Goal: Transaction & Acquisition: Purchase product/service

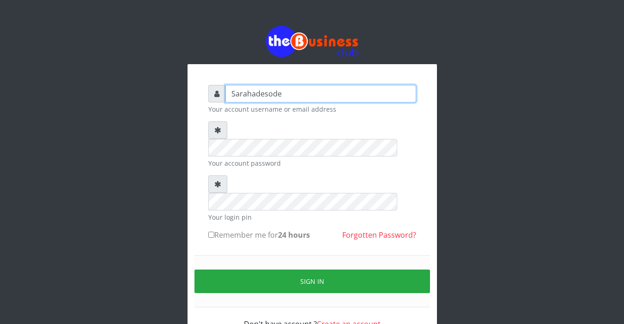
click at [324, 97] on input "Sarahadesode" at bounding box center [320, 94] width 191 height 18
type input "S"
click at [324, 97] on input "text" at bounding box center [320, 94] width 191 height 18
click at [233, 92] on input "text" at bounding box center [320, 94] width 191 height 18
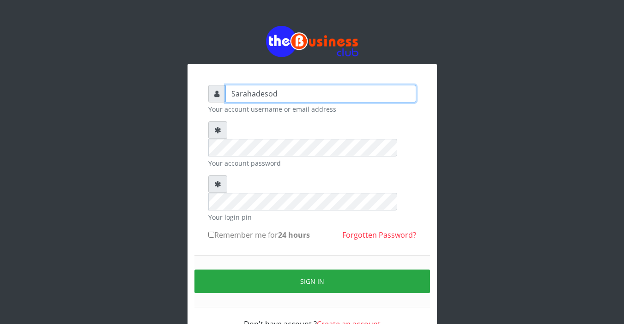
type input "Sarahadesode"
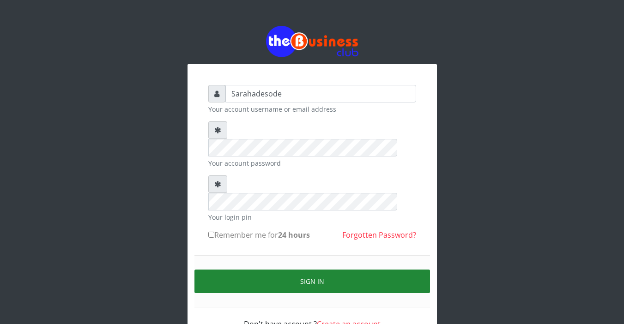
click at [304, 270] on button "Sign in" at bounding box center [313, 282] width 236 height 24
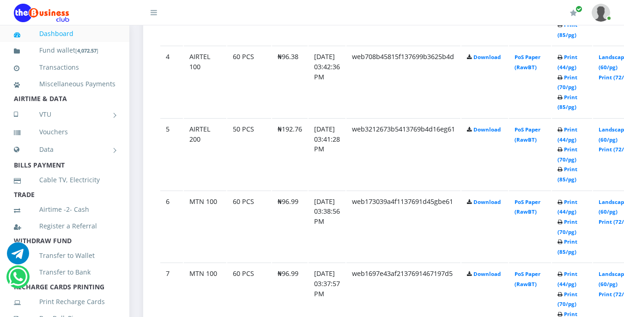
scroll to position [758, 0]
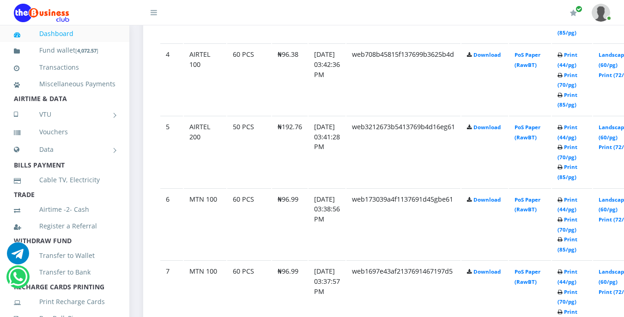
drag, startPoint x: 0, startPoint y: 0, endPoint x: 216, endPoint y: 225, distance: 311.4
click at [216, 225] on td "MTN 100" at bounding box center [205, 225] width 43 height 72
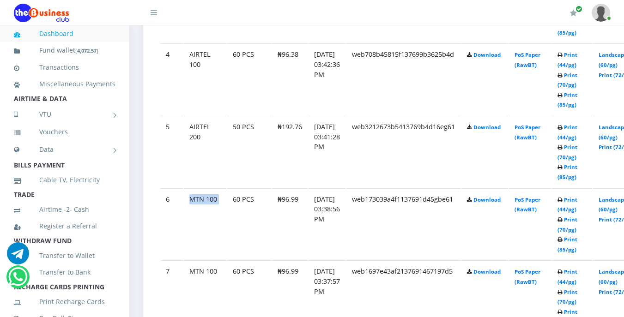
click at [216, 225] on td "MTN 100" at bounding box center [205, 225] width 43 height 72
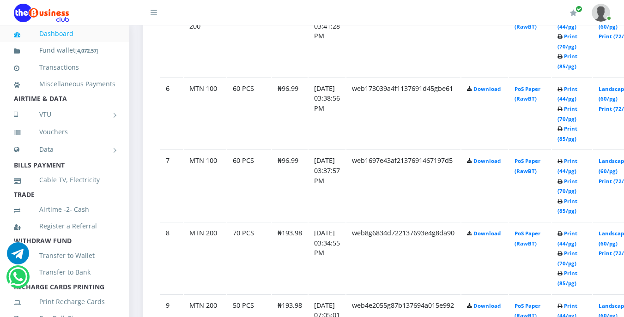
scroll to position [887, 0]
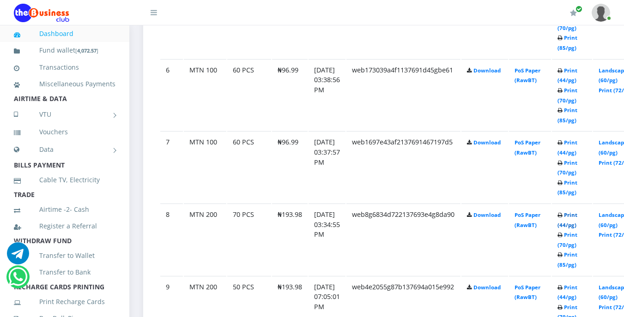
click at [578, 215] on link "Print (44/pg)" at bounding box center [568, 220] width 20 height 17
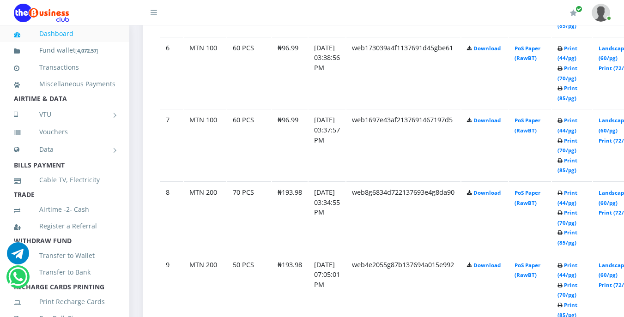
scroll to position [887, 0]
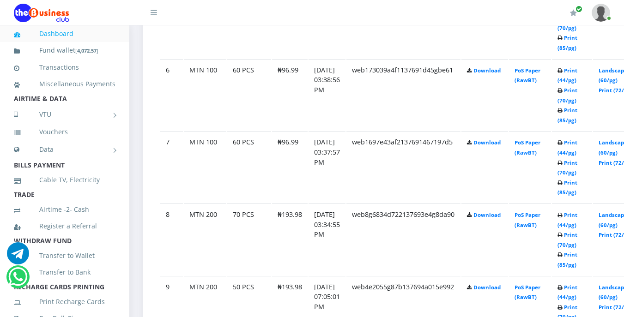
drag, startPoint x: 298, startPoint y: 162, endPoint x: 322, endPoint y: 178, distance: 29.6
click at [322, 178] on id "7 MTN 100 60 PCS ₦96.99 [DATE] 03:37:57 PM web1697e43af2137691467197d5 Download…" at bounding box center [400, 167] width 481 height 72
click at [390, 205] on td "web8g6834d722137693e4g8da90" at bounding box center [404, 240] width 114 height 72
click at [578, 141] on link "Print (44/pg)" at bounding box center [568, 147] width 20 height 17
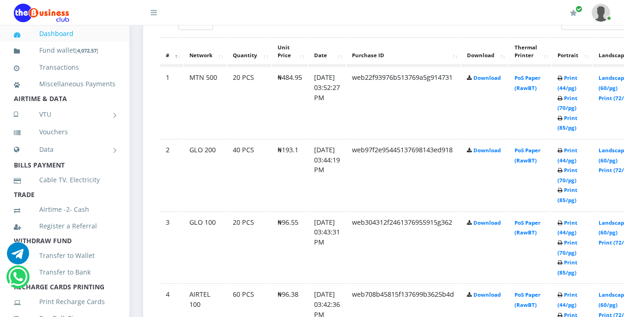
scroll to position [499, 0]
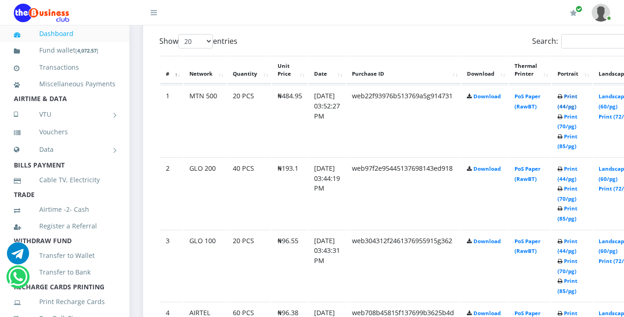
click at [578, 100] on link "Print (44/pg)" at bounding box center [568, 101] width 20 height 17
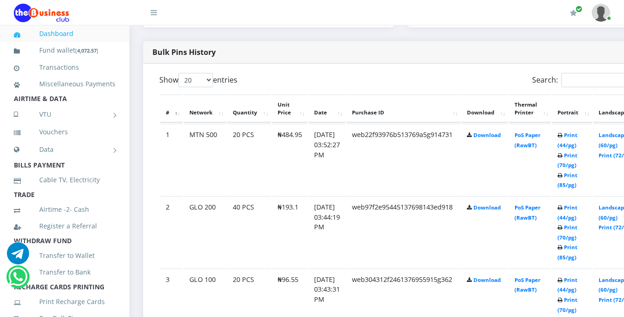
click at [563, 282] on icon at bounding box center [560, 281] width 5 height 6
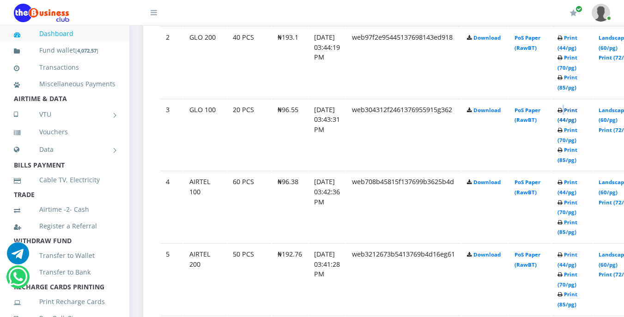
scroll to position [627, 0]
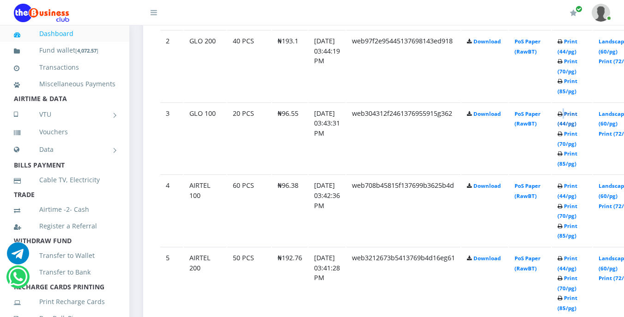
click at [578, 117] on link "Print (44/pg)" at bounding box center [568, 118] width 20 height 17
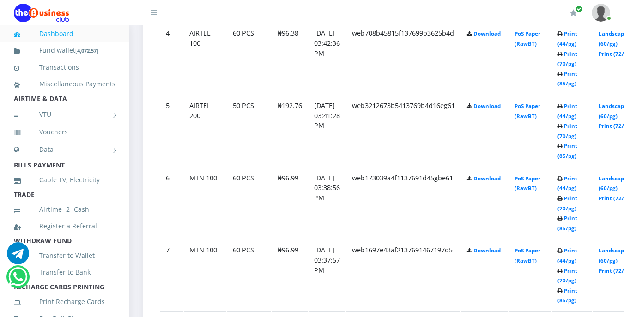
scroll to position [793, 0]
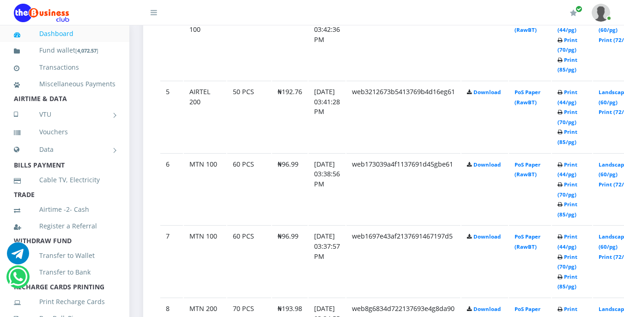
click at [563, 165] on icon at bounding box center [560, 166] width 5 height 6
click at [578, 167] on link "Print (44/pg)" at bounding box center [568, 169] width 20 height 17
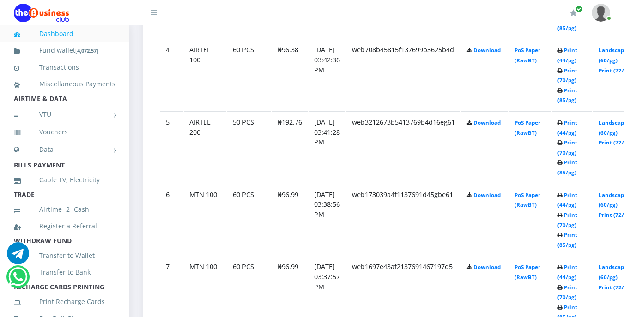
scroll to position [793, 0]
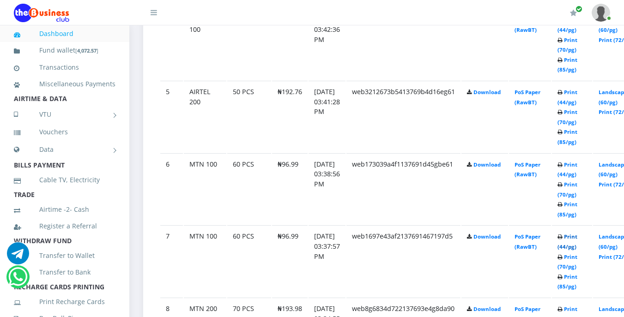
click at [578, 239] on link "Print (44/pg)" at bounding box center [568, 241] width 20 height 17
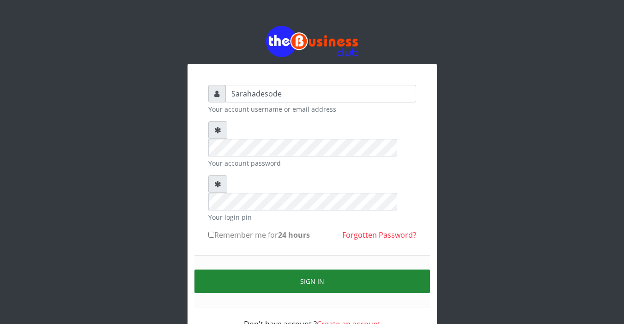
click at [306, 270] on button "Sign in" at bounding box center [313, 282] width 236 height 24
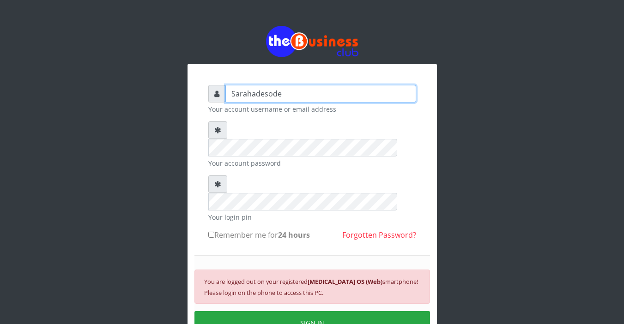
click at [296, 89] on input "Sarahadesode" at bounding box center [320, 94] width 191 height 18
type input "S"
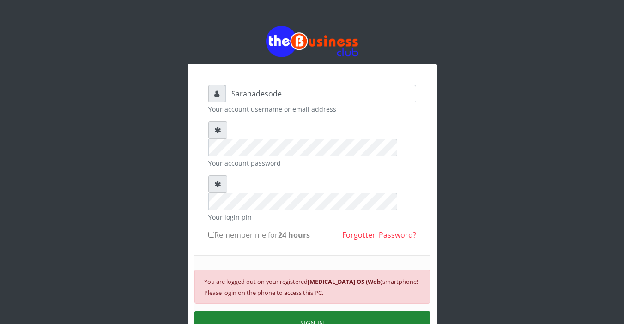
click at [316, 311] on button "SIGN IN" at bounding box center [313, 323] width 236 height 24
click at [313, 311] on button "SIGN IN" at bounding box center [313, 323] width 236 height 24
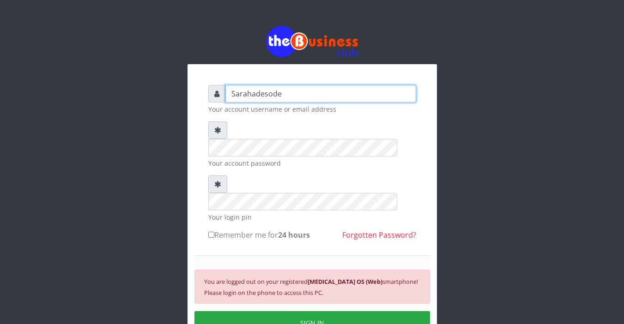
click at [285, 94] on input "Sarahadesode" at bounding box center [320, 94] width 191 height 18
type input "S"
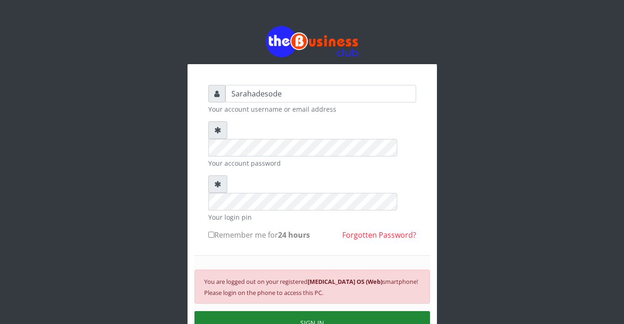
click at [315, 311] on button "SIGN IN" at bounding box center [313, 323] width 236 height 24
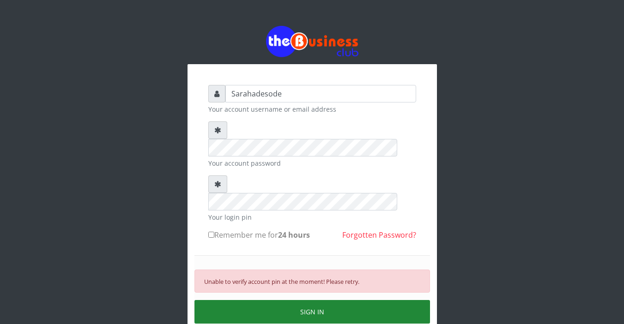
click at [317, 300] on button "SIGN IN" at bounding box center [313, 312] width 236 height 24
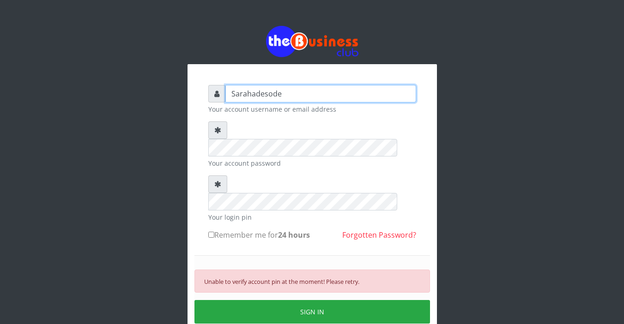
click at [287, 95] on input "Sarahadesode" at bounding box center [320, 94] width 191 height 18
type input "S"
click at [235, 93] on input "text" at bounding box center [320, 94] width 191 height 18
type input "Sarahadesode"
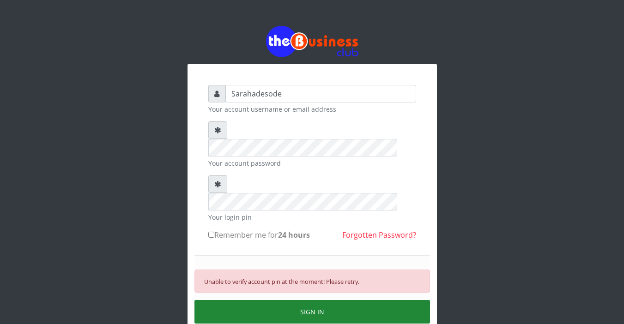
click at [325, 300] on button "SIGN IN" at bounding box center [313, 312] width 236 height 24
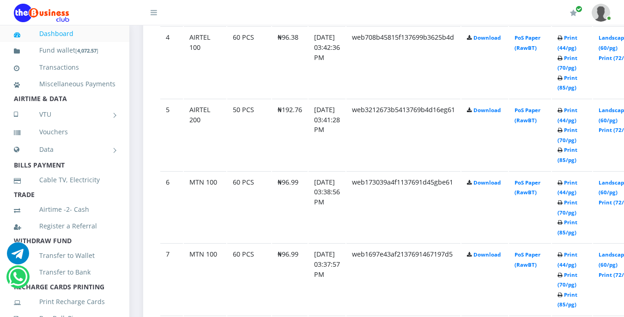
scroll to position [776, 0]
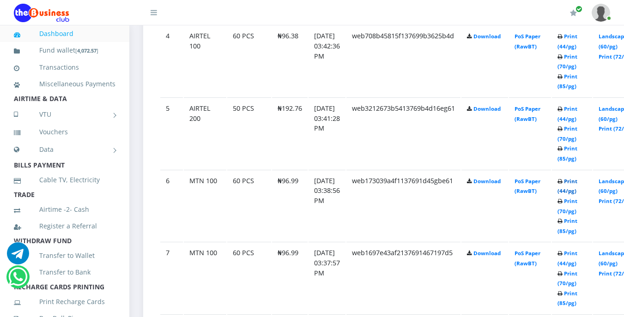
click at [578, 183] on link "Print (44/pg)" at bounding box center [568, 186] width 20 height 17
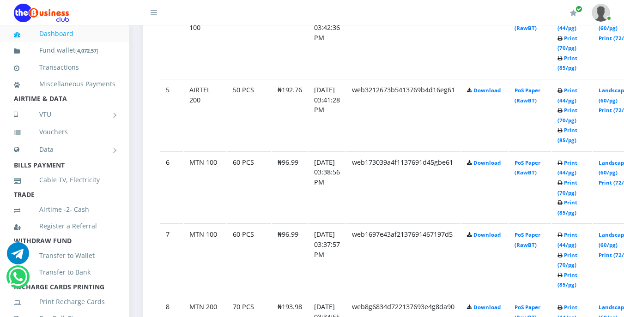
scroll to position [813, 0]
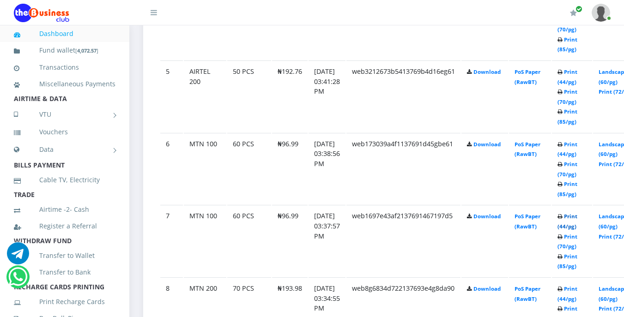
click at [578, 219] on link "Print (44/pg)" at bounding box center [568, 221] width 20 height 17
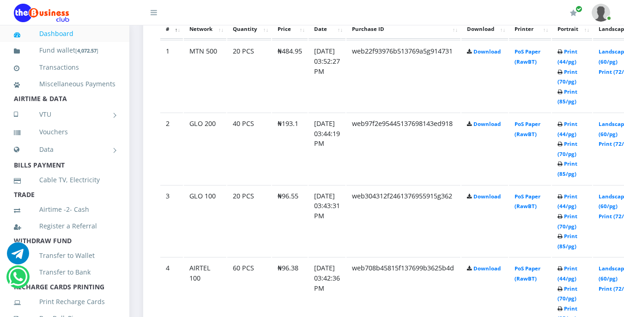
scroll to position [536, 0]
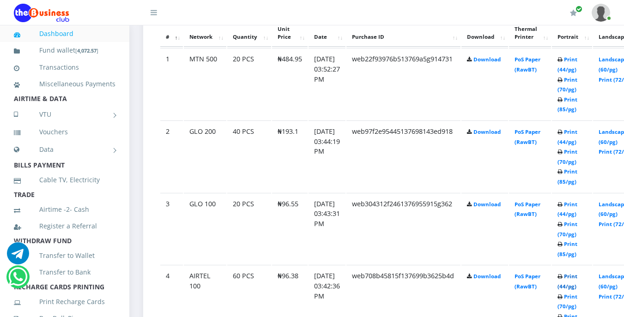
click at [578, 278] on link "Print (44/pg)" at bounding box center [568, 281] width 20 height 17
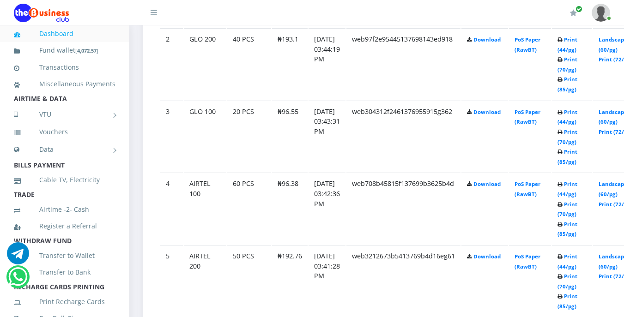
scroll to position [647, 0]
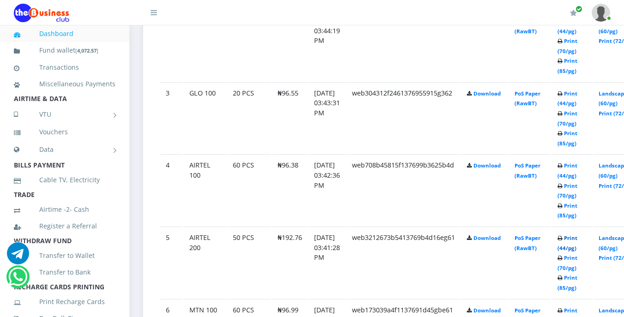
click at [578, 240] on link "Print (44/pg)" at bounding box center [568, 243] width 20 height 17
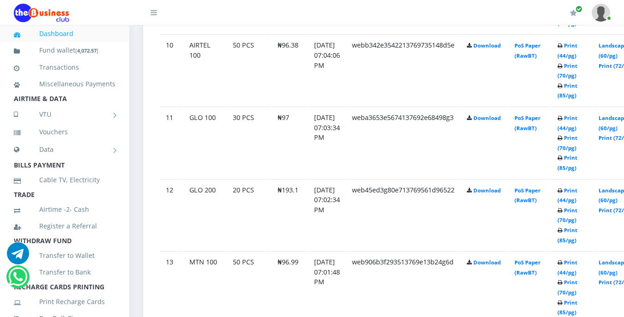
scroll to position [1220, 0]
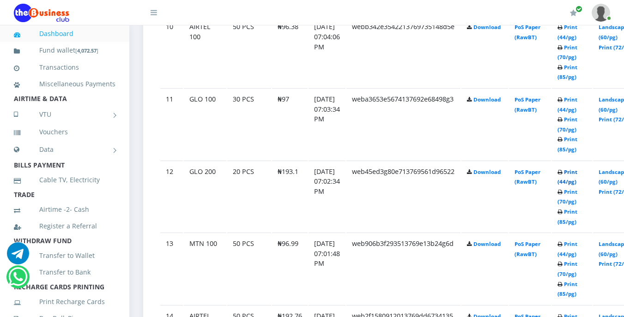
click at [578, 175] on link "Print (44/pg)" at bounding box center [568, 177] width 20 height 17
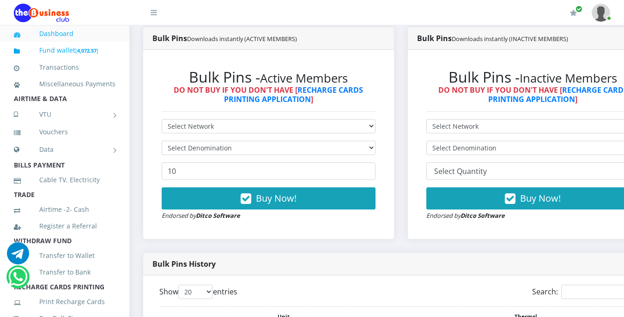
scroll to position [265, 0]
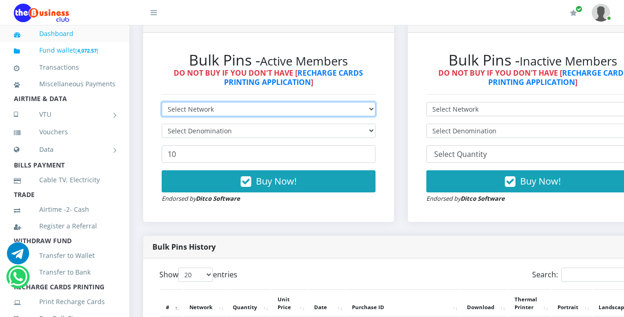
click at [231, 111] on select "Select Network MTN Globacom 9Mobile Airtel" at bounding box center [269, 109] width 214 height 14
select select "MTN"
click at [162, 103] on select "Select Network MTN Globacom 9Mobile Airtel" at bounding box center [269, 109] width 214 height 14
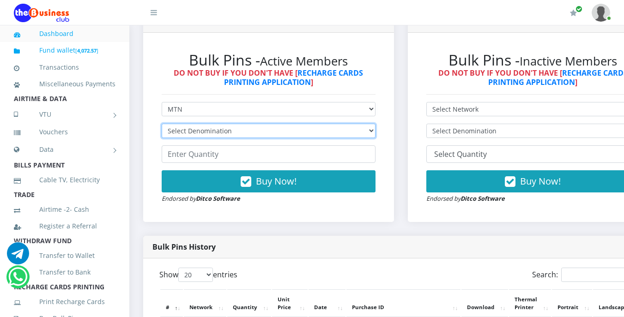
click at [236, 131] on select "Select Denomination MTN NGN100 - ₦96.99 MTN NGN200 - ₦193.98 MTN NGN400 - ₦387.…" at bounding box center [269, 131] width 214 height 14
select select "484.95-500"
click at [162, 125] on select "Select Denomination MTN NGN100 - ₦96.99 MTN NGN200 - ₦193.98 MTN NGN400 - ₦387.…" at bounding box center [269, 131] width 214 height 14
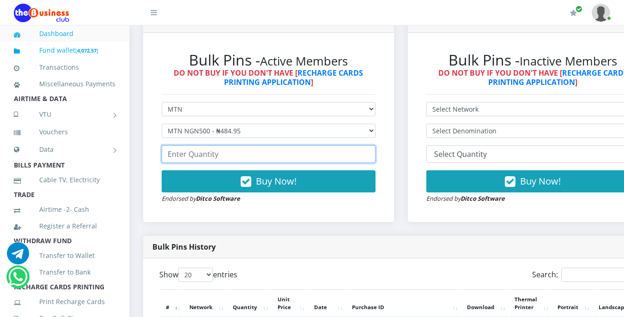
click at [224, 153] on input "number" at bounding box center [269, 155] width 214 height 18
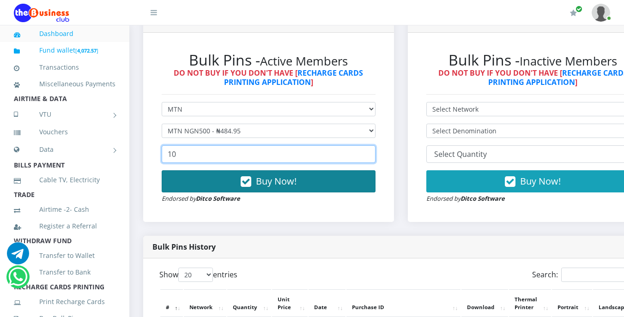
type input "10"
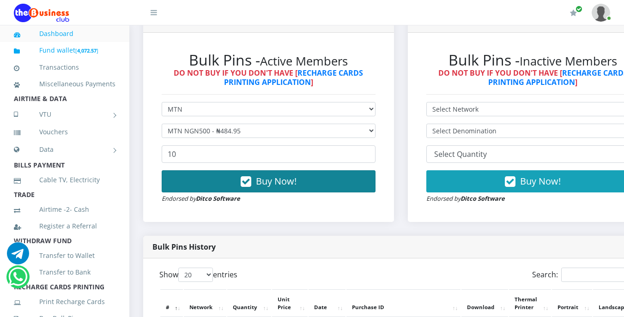
click at [261, 179] on span "Buy Now!" at bounding box center [276, 181] width 41 height 12
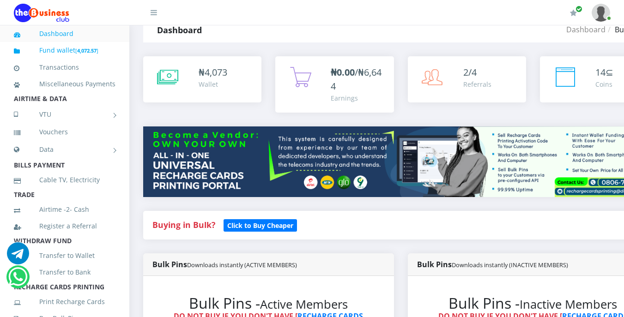
scroll to position [0, 0]
